Goal: Information Seeking & Learning: Learn about a topic

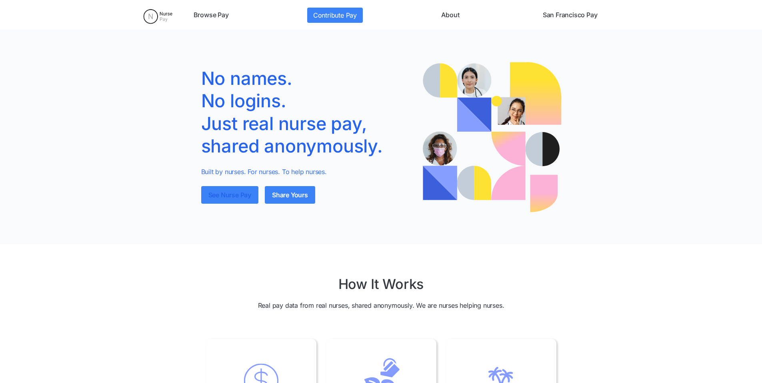
click at [243, 198] on link "See Nurse Pay" at bounding box center [229, 195] width 57 height 18
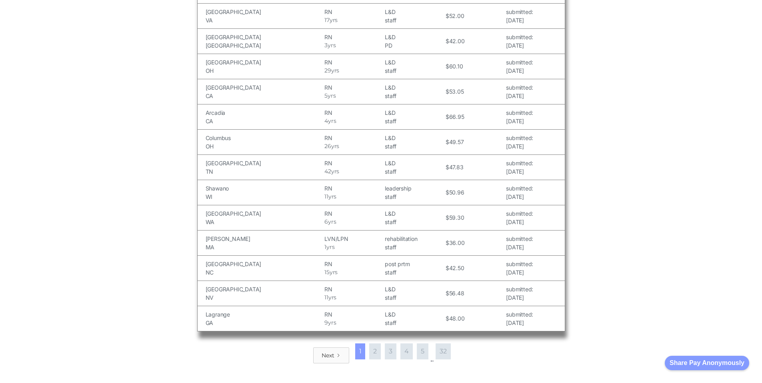
scroll to position [840, 0]
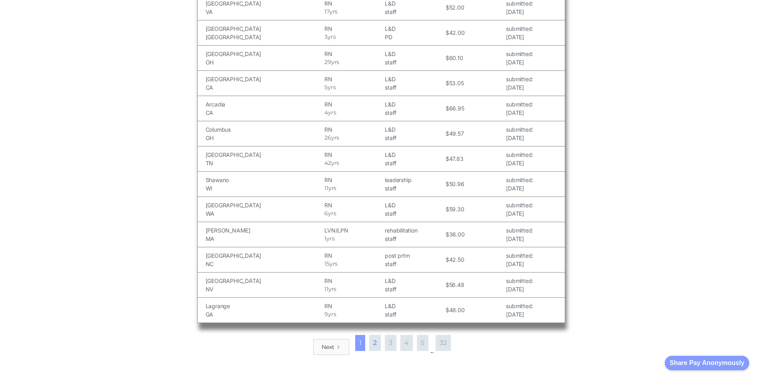
click at [372, 341] on link "2" at bounding box center [375, 343] width 12 height 16
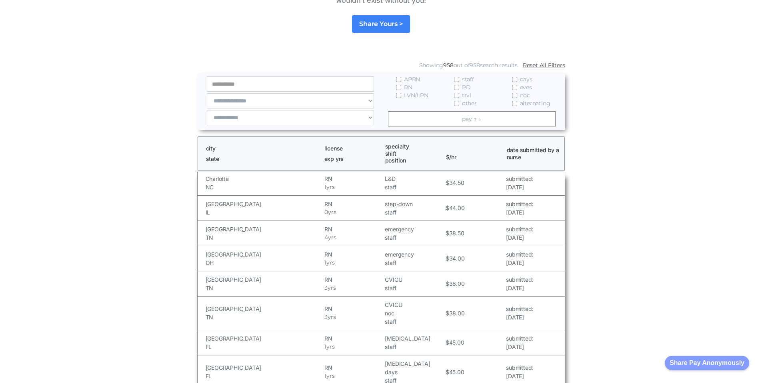
scroll to position [40, 0]
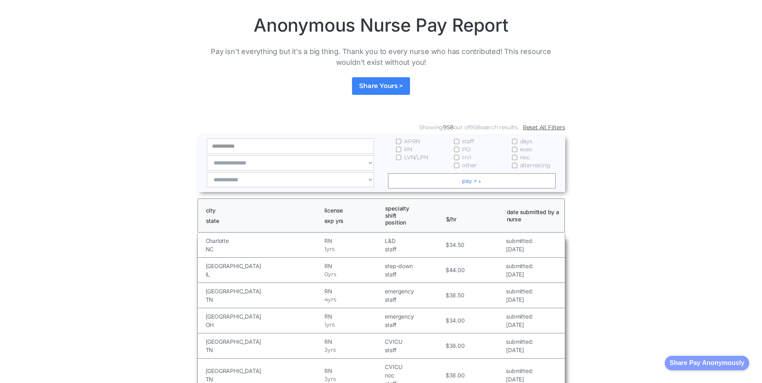
click at [484, 183] on link "pay ↑ ↓" at bounding box center [472, 180] width 168 height 15
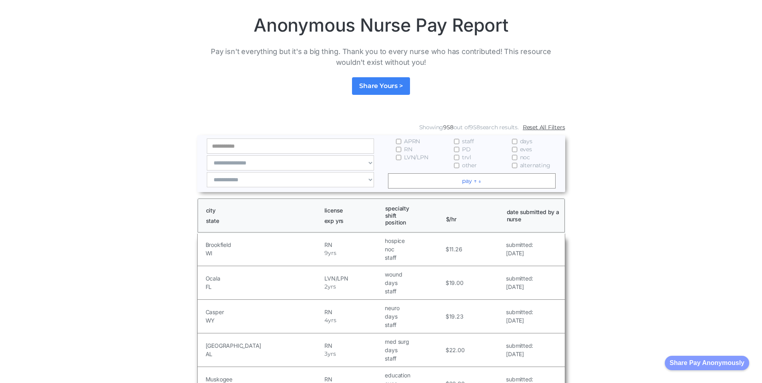
click at [484, 183] on link "pay ↑ ↓" at bounding box center [472, 180] width 168 height 15
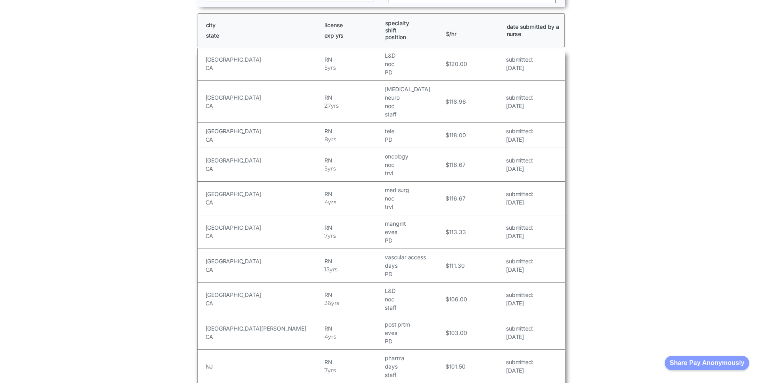
scroll to position [0, 0]
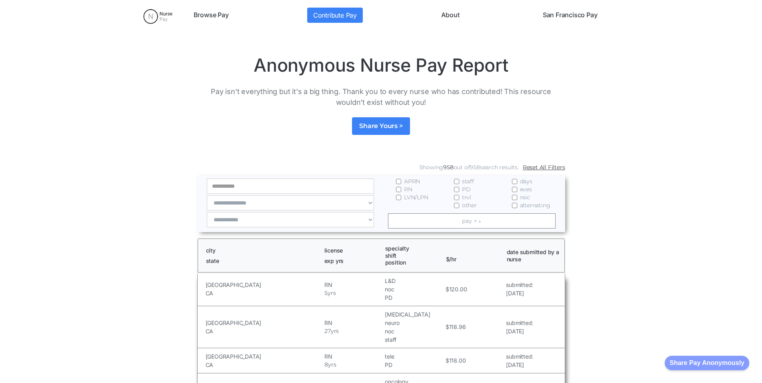
drag, startPoint x: 480, startPoint y: 298, endPoint x: 508, endPoint y: 167, distance: 133.6
click at [440, 296] on h5 "PD" at bounding box center [414, 297] width 58 height 8
click at [462, 292] on h5 "120.00" at bounding box center [458, 289] width 18 height 8
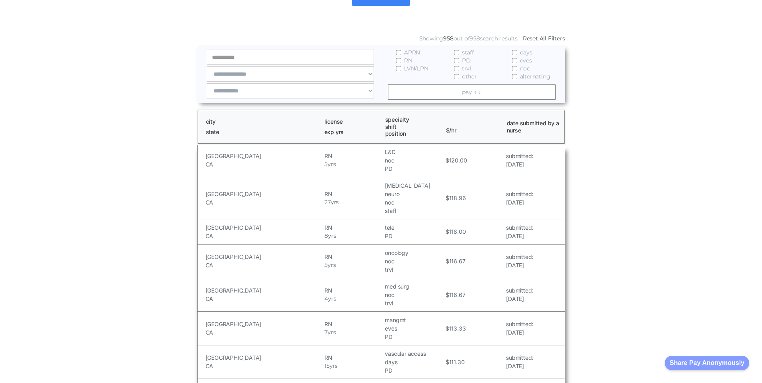
scroll to position [200, 0]
